Goal: Task Accomplishment & Management: Complete application form

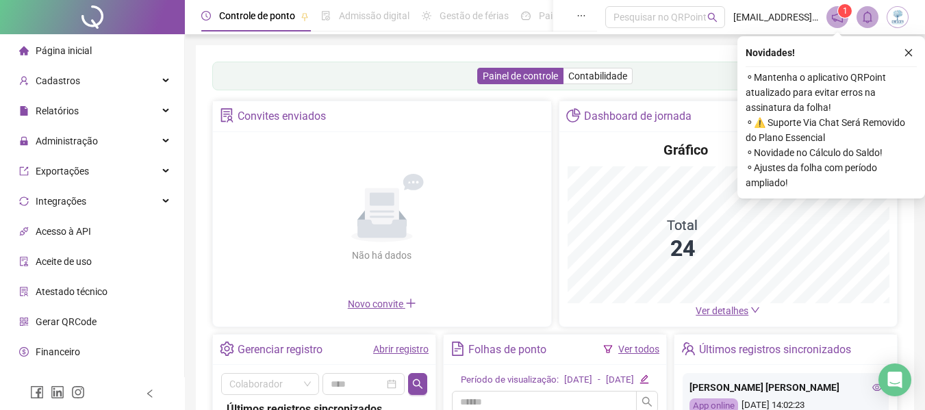
click at [911, 51] on icon "close" at bounding box center [909, 53] width 10 height 10
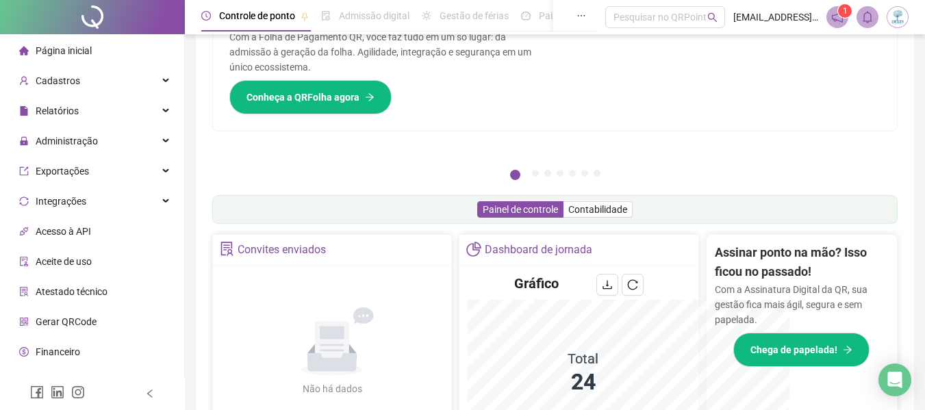
scroll to position [339, 0]
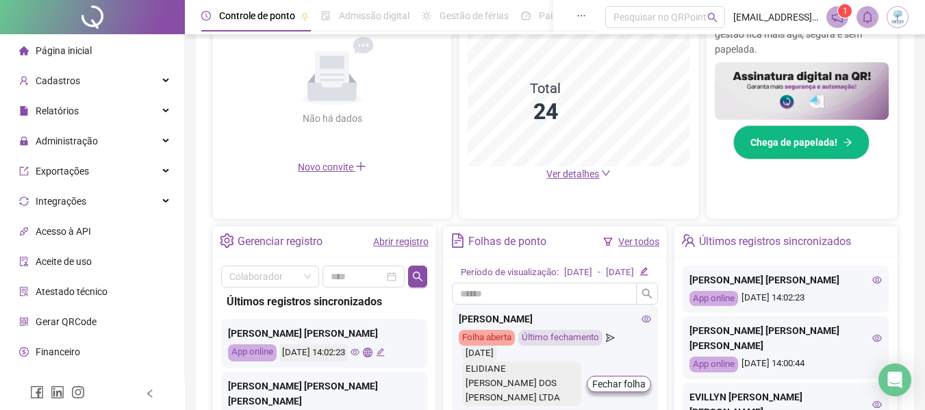
click at [396, 238] on link "Abrir registro" at bounding box center [400, 241] width 55 height 11
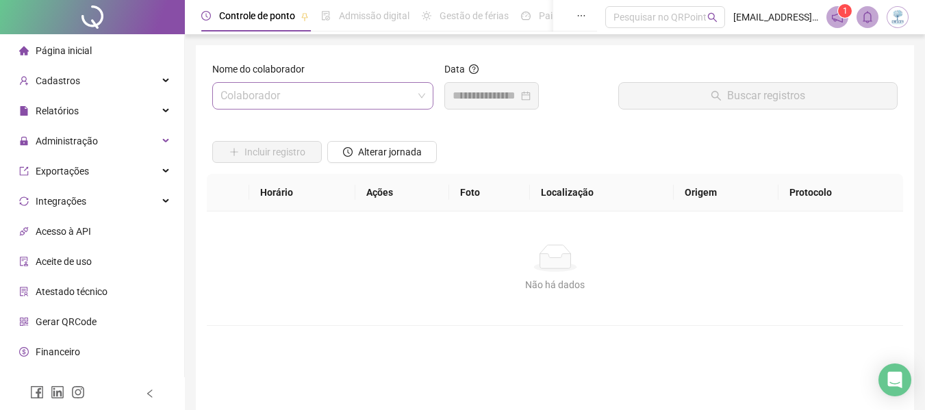
click at [423, 94] on span at bounding box center [322, 96] width 205 height 26
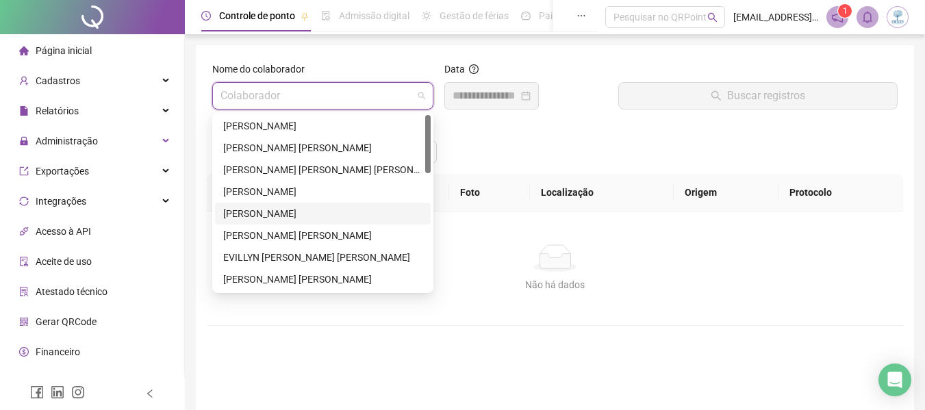
drag, startPoint x: 382, startPoint y: 222, endPoint x: 387, endPoint y: 208, distance: 14.7
click at [381, 222] on div "[PERSON_NAME]" at bounding box center [323, 214] width 216 height 22
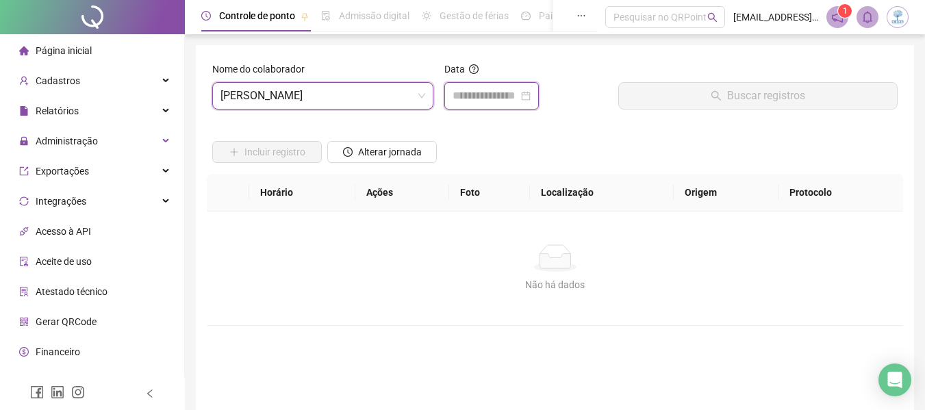
click at [518, 97] on input at bounding box center [485, 96] width 66 height 16
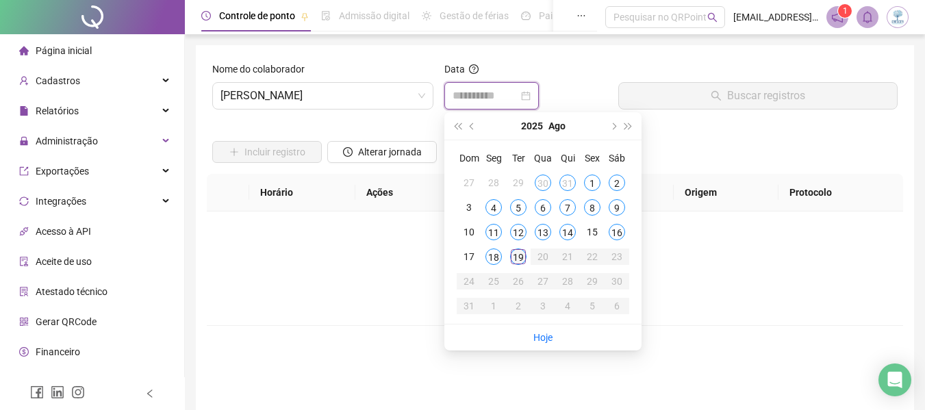
type input "**********"
click at [520, 251] on div "19" at bounding box center [518, 256] width 16 height 16
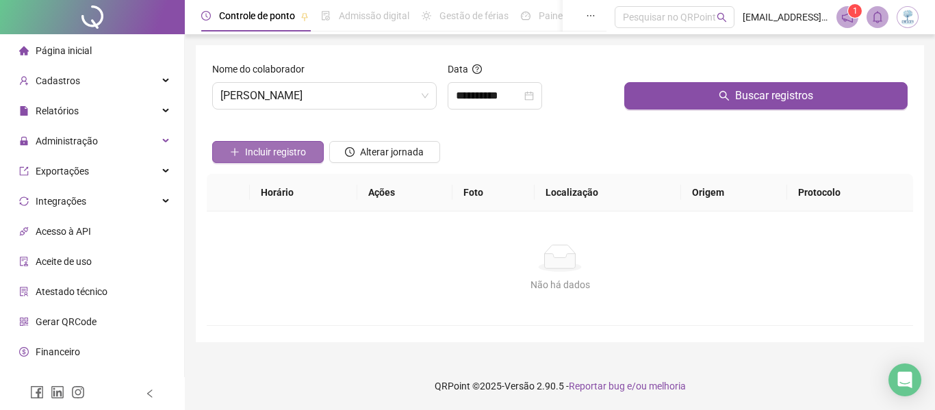
click at [293, 153] on span "Incluir registro" at bounding box center [275, 151] width 61 height 15
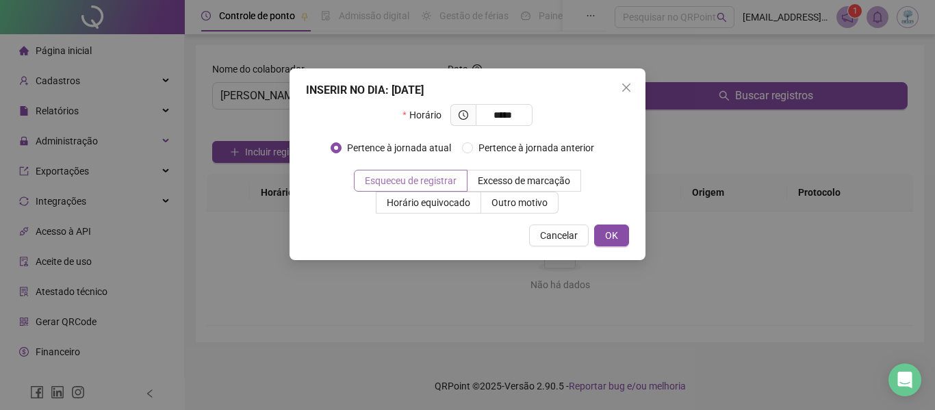
type input "*****"
click at [415, 177] on span "Esqueceu de registrar" at bounding box center [411, 180] width 92 height 11
click at [616, 240] on span "OK" at bounding box center [611, 235] width 13 height 15
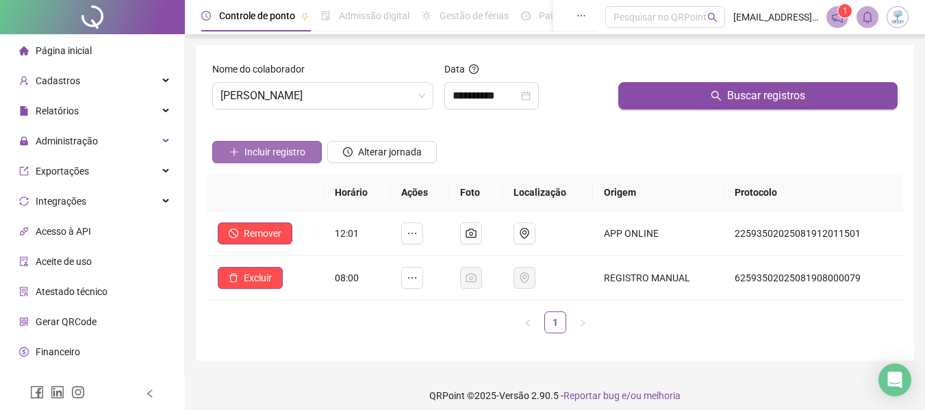
click at [290, 151] on span "Incluir registro" at bounding box center [274, 151] width 61 height 15
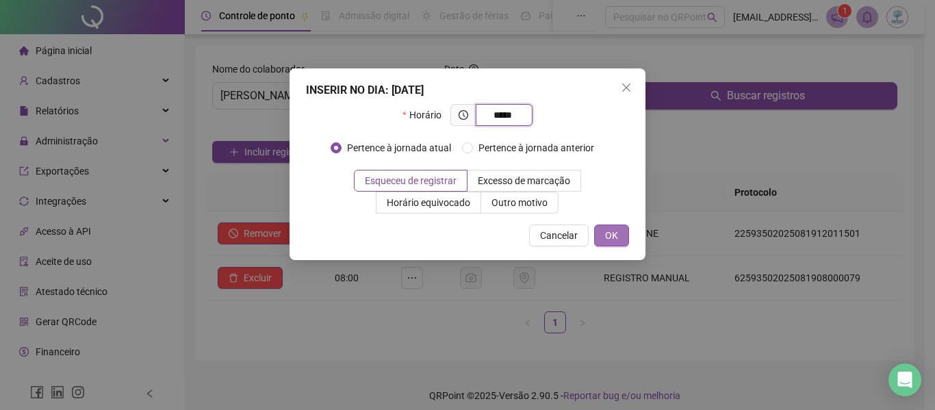
type input "*****"
click at [613, 242] on span "OK" at bounding box center [611, 235] width 13 height 15
